Goal: Task Accomplishment & Management: Manage account settings

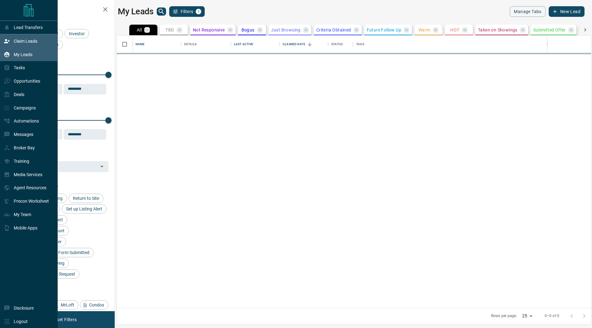
scroll to position [272, 474]
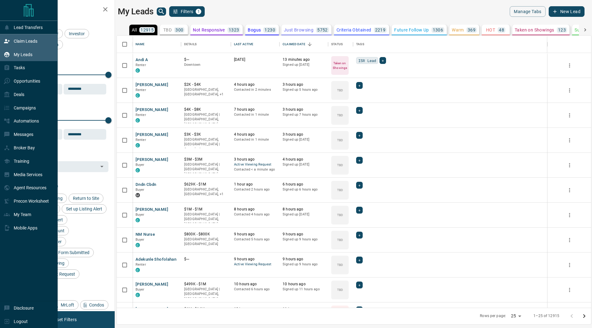
click at [13, 34] on div "Claim Leads" at bounding box center [29, 40] width 58 height 13
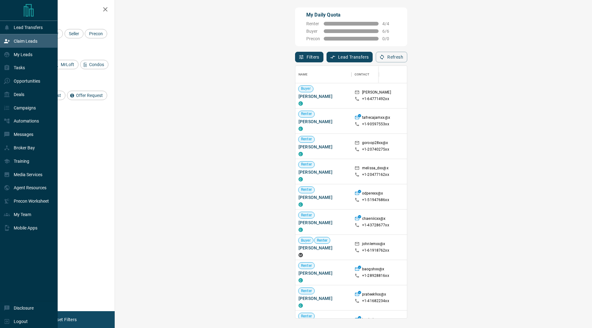
scroll to position [252, 463]
click at [9, 51] on icon at bounding box center [7, 54] width 6 height 6
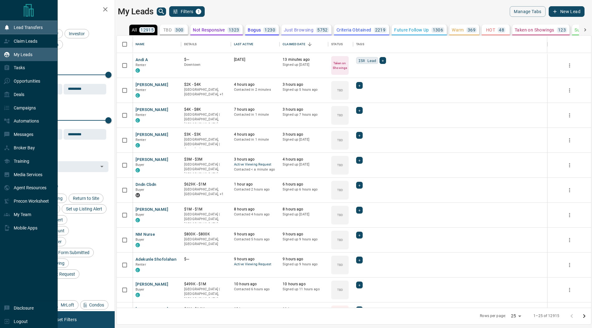
scroll to position [272, 474]
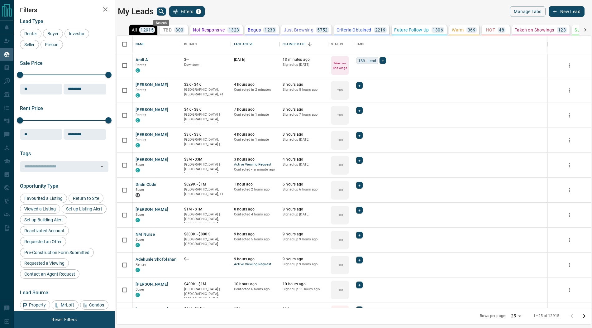
click at [162, 12] on icon "search button" at bounding box center [161, 11] width 5 height 5
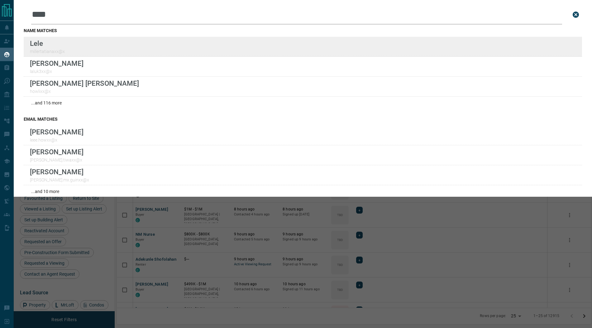
click at [0, 0] on div "Lead Transfers Claim Leads My Leads Tasks Opportunities Deals Campaigns Automat…" at bounding box center [296, 160] width 592 height 320
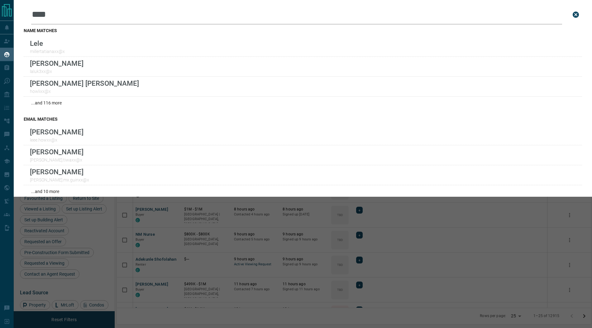
type input "****"
click at [575, 20] on button "close search bar" at bounding box center [575, 14] width 12 height 12
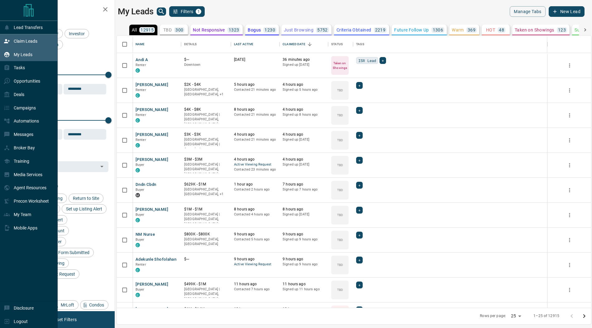
click at [10, 41] on div "Claim Leads" at bounding box center [21, 41] width 34 height 10
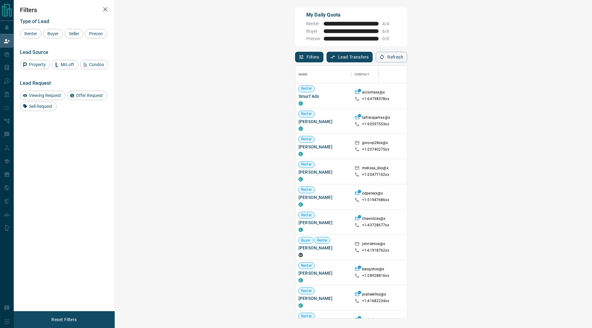
scroll to position [252, 463]
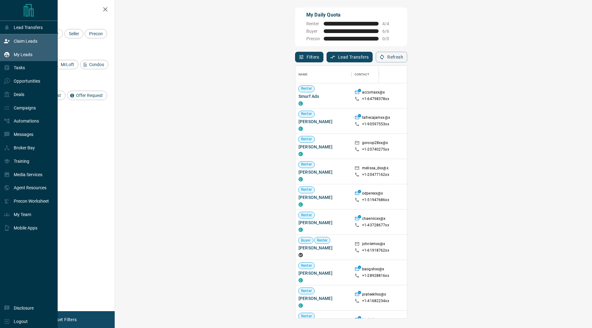
click at [24, 55] on p "My Leads" at bounding box center [23, 54] width 19 height 5
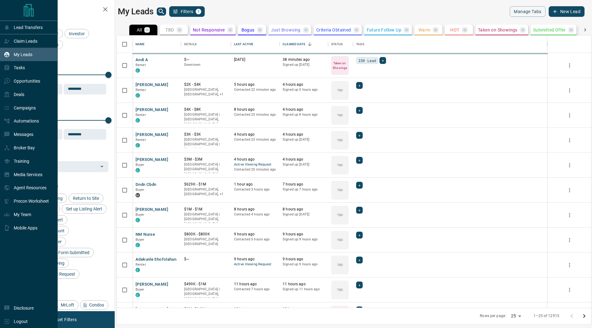
scroll to position [272, 474]
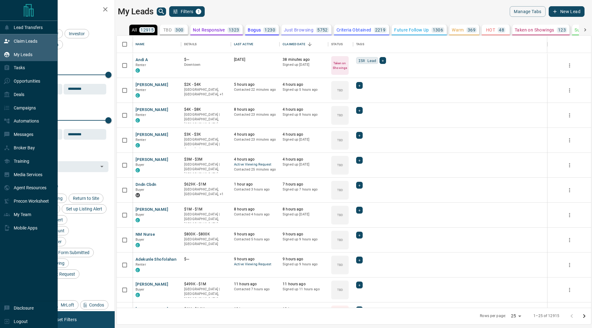
click at [28, 43] on p "Claim Leads" at bounding box center [26, 41] width 24 height 5
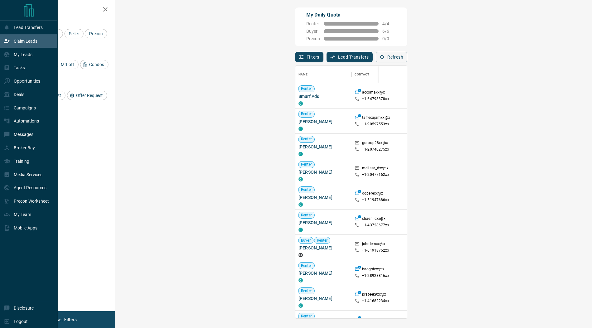
scroll to position [252, 463]
click at [18, 55] on p "My Leads" at bounding box center [23, 54] width 19 height 5
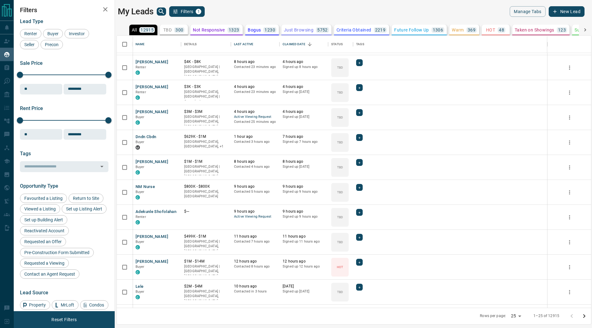
scroll to position [50, 0]
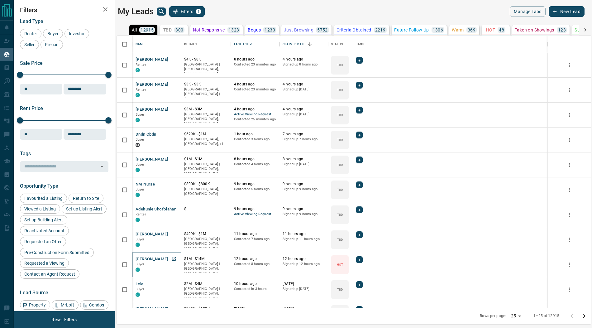
click at [146, 258] on button "[PERSON_NAME]" at bounding box center [151, 259] width 33 height 6
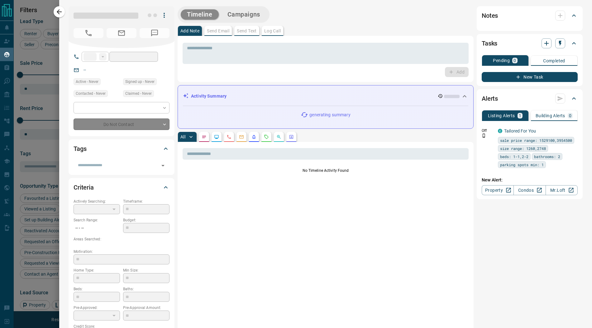
type input "**"
type input "**********"
type input "*"
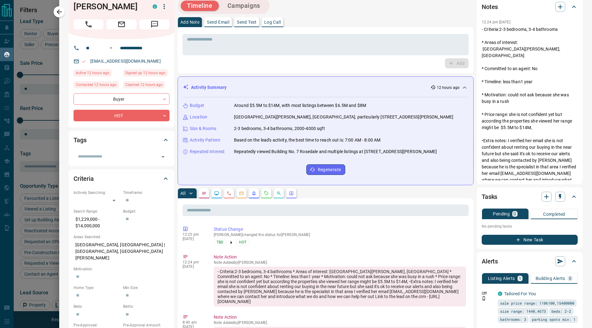
scroll to position [0, 0]
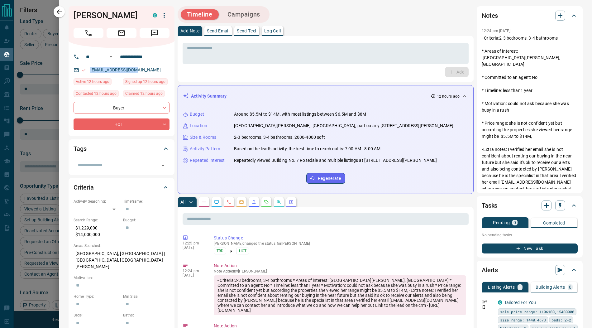
drag, startPoint x: 139, startPoint y: 70, endPoint x: 86, endPoint y: 71, distance: 53.3
click at [86, 71] on div "[EMAIL_ADDRESS][DOMAIN_NAME]" at bounding box center [122, 70] width 96 height 10
copy link "[EMAIL_ADDRESS][DOMAIN_NAME]"
click at [61, 12] on icon "button" at bounding box center [58, 11] width 7 height 7
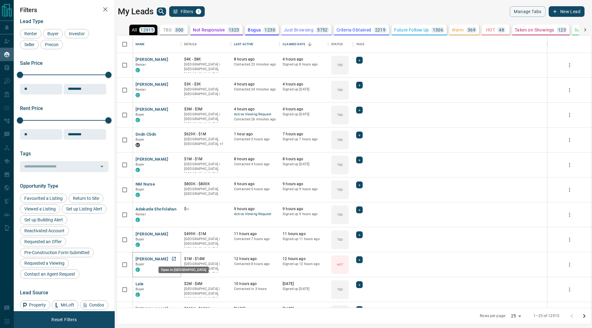
click at [173, 256] on icon "Open in New Tab" at bounding box center [173, 258] width 5 height 5
